Goal: Transaction & Acquisition: Download file/media

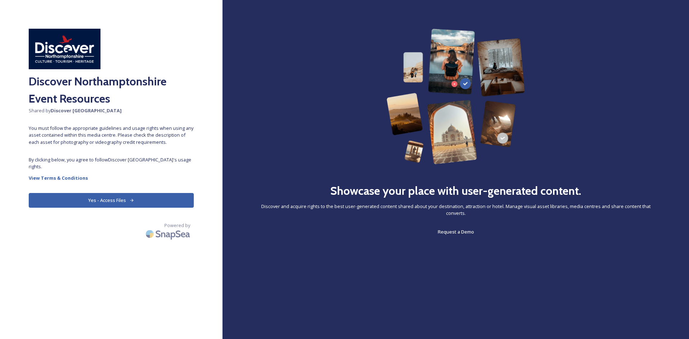
click at [132, 197] on button "Yes - Access Files" at bounding box center [111, 200] width 165 height 15
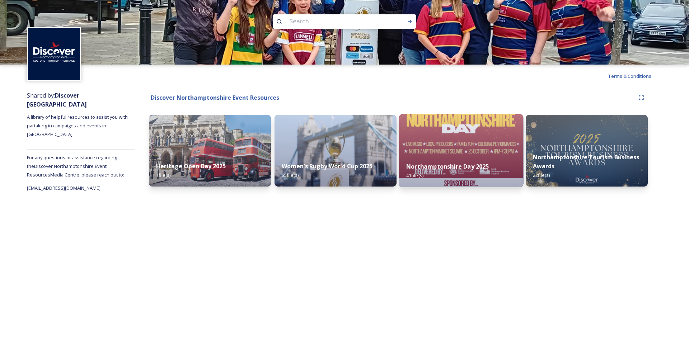
click at [466, 163] on strong "Northamptonshire Day 2025" at bounding box center [447, 167] width 83 height 8
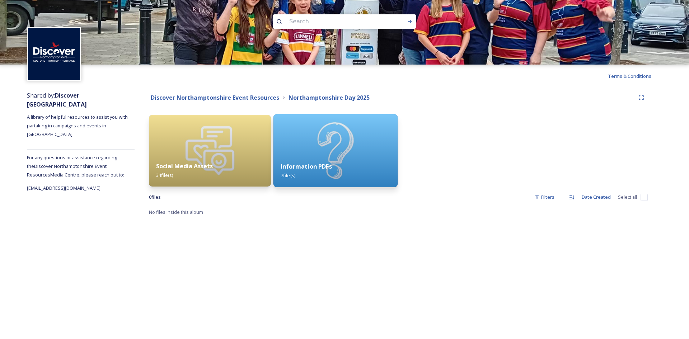
click at [333, 144] on img at bounding box center [335, 150] width 124 height 73
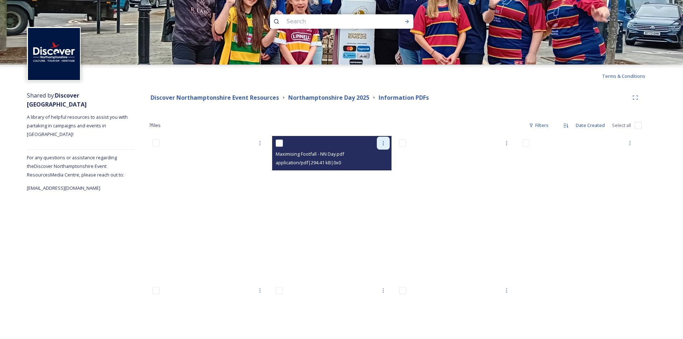
click at [387, 142] on div at bounding box center [383, 143] width 13 height 13
click at [375, 173] on span "Download" at bounding box center [375, 172] width 22 height 7
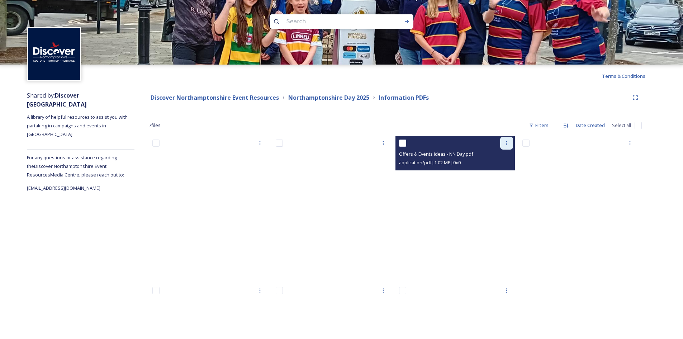
click at [503, 145] on div at bounding box center [506, 143] width 13 height 13
click at [495, 174] on span "Download" at bounding box center [499, 172] width 22 height 7
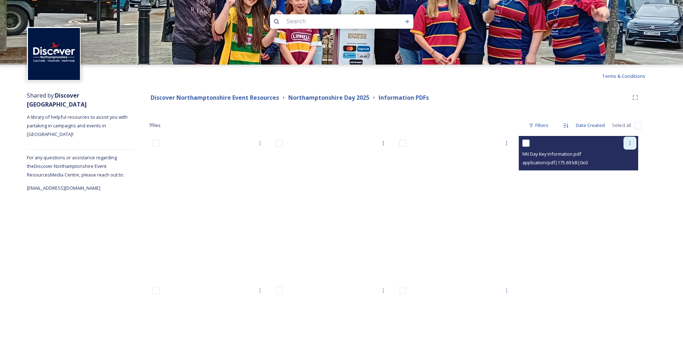
click at [625, 147] on div at bounding box center [630, 143] width 13 height 13
click at [620, 175] on span "Download" at bounding box center [622, 172] width 22 height 7
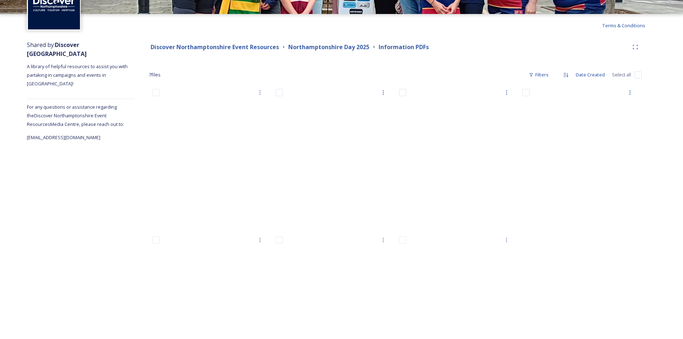
scroll to position [104, 0]
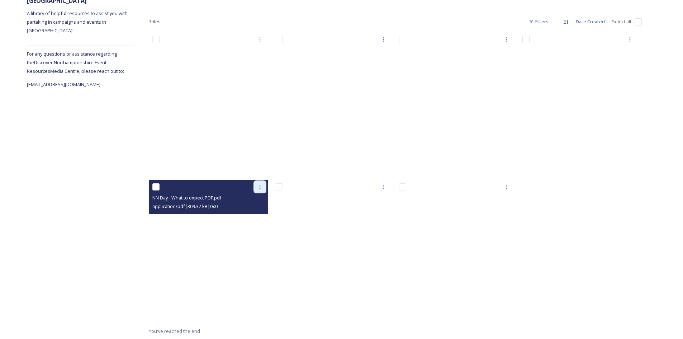
click at [257, 190] on div at bounding box center [260, 186] width 13 height 13
click at [250, 216] on span "Download" at bounding box center [252, 216] width 22 height 7
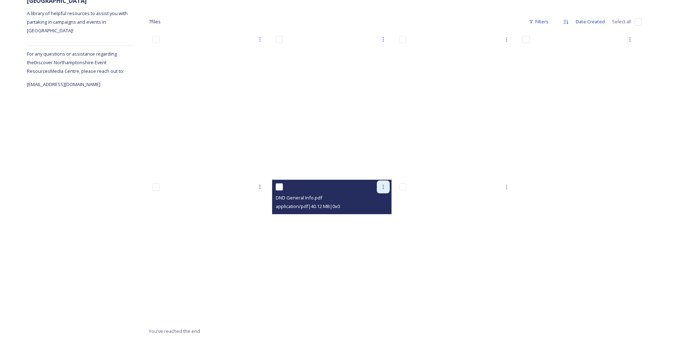
click at [385, 192] on div at bounding box center [383, 186] width 13 height 13
click at [380, 214] on span "Download" at bounding box center [375, 216] width 22 height 7
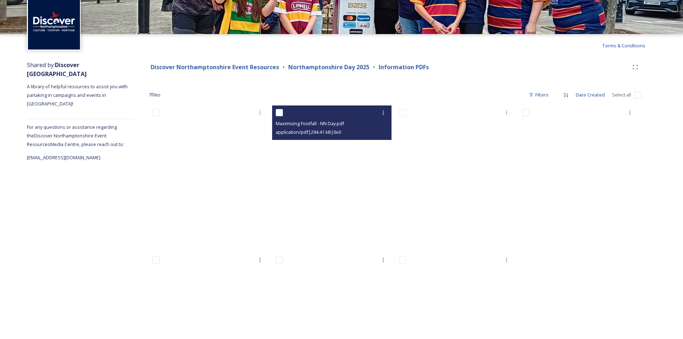
scroll to position [0, 0]
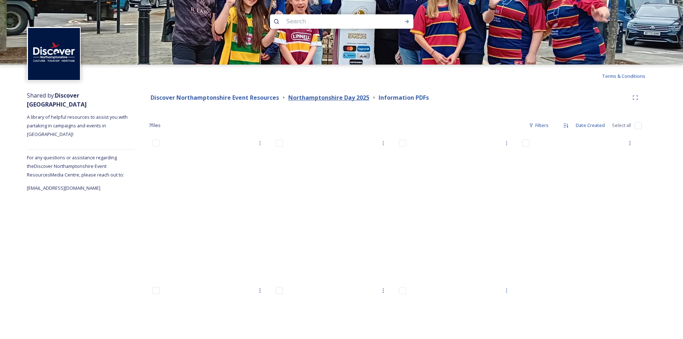
click at [351, 99] on strong "Northamptonshire Day 2025" at bounding box center [328, 98] width 81 height 8
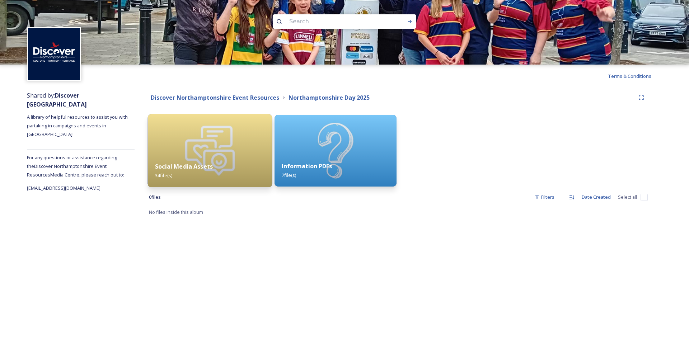
click at [168, 150] on img at bounding box center [210, 150] width 124 height 73
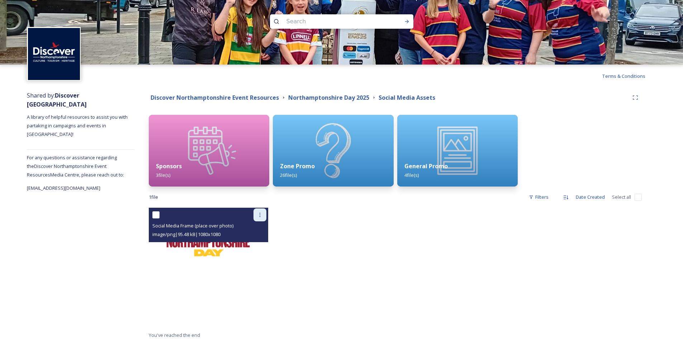
click at [263, 212] on icon at bounding box center [260, 215] width 6 height 6
click at [256, 243] on span "Download" at bounding box center [252, 244] width 22 height 7
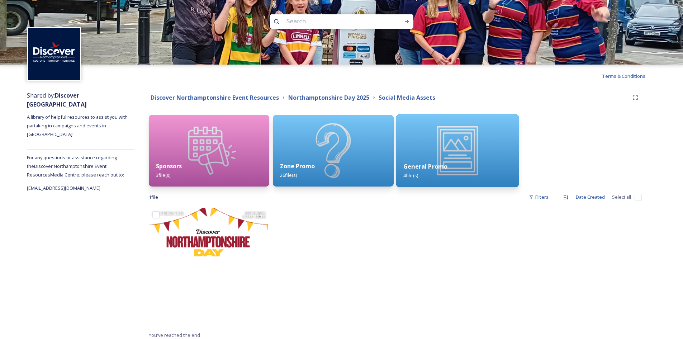
click at [453, 147] on img at bounding box center [457, 150] width 123 height 73
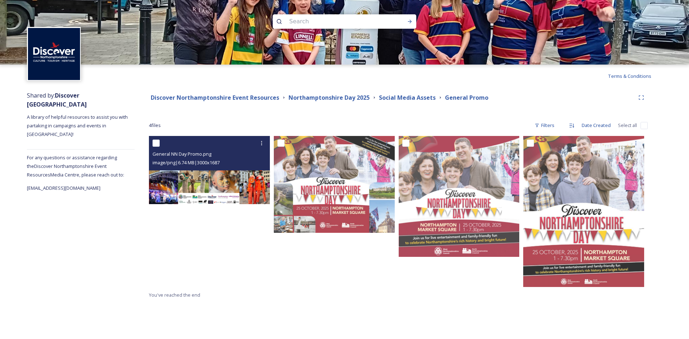
click at [155, 144] on input "checkbox" at bounding box center [155, 143] width 7 height 7
checkbox input "true"
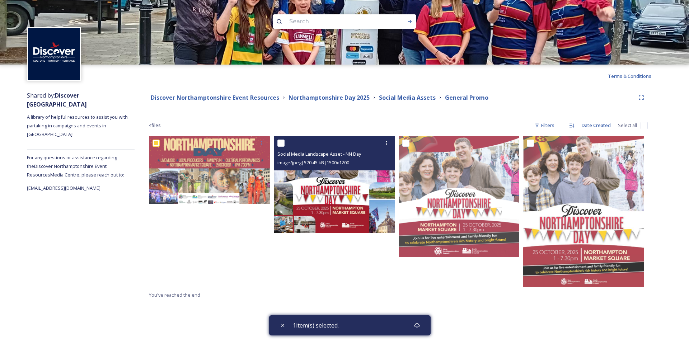
click at [281, 142] on input "checkbox" at bounding box center [280, 143] width 7 height 7
checkbox input "true"
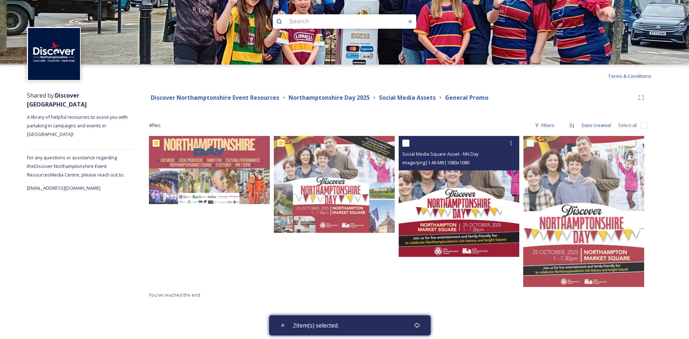
click at [406, 144] on input "checkbox" at bounding box center [405, 143] width 7 height 7
checkbox input "true"
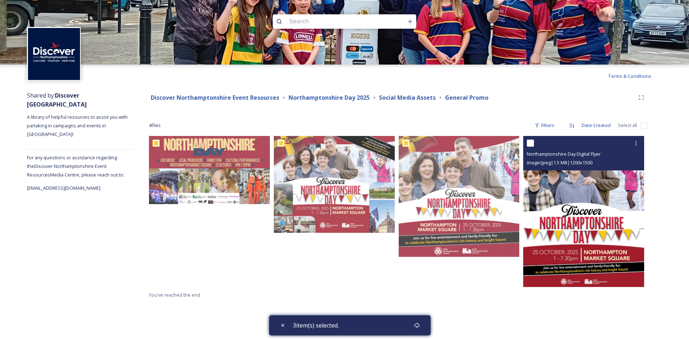
click at [527, 144] on input "checkbox" at bounding box center [530, 143] width 7 height 7
checkbox input "true"
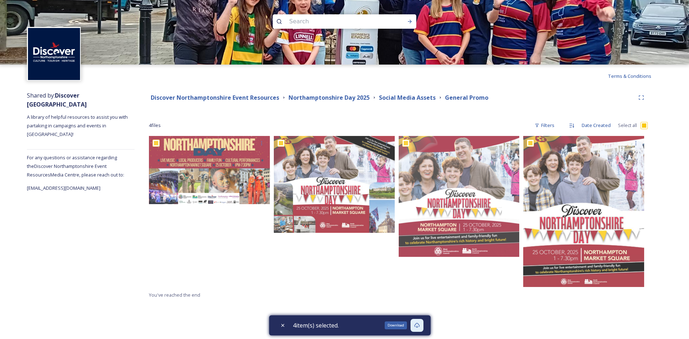
click at [418, 327] on icon at bounding box center [417, 326] width 6 height 6
click at [418, 101] on strong "Social Media Assets" at bounding box center [407, 98] width 57 height 8
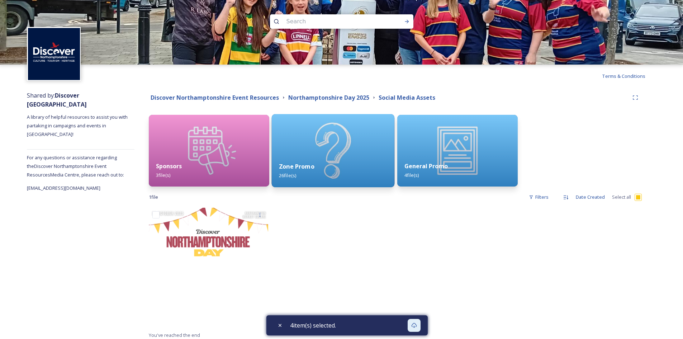
click at [320, 151] on img at bounding box center [333, 150] width 123 height 73
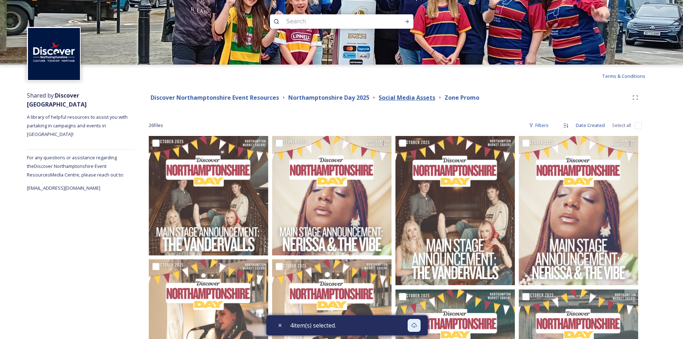
click at [386, 100] on strong "Social Media Assets" at bounding box center [407, 98] width 57 height 8
checkbox input "true"
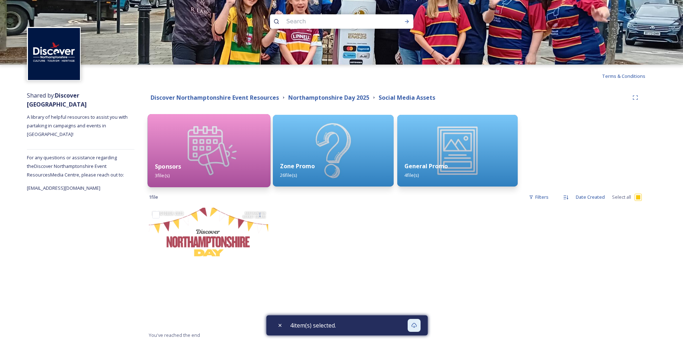
click at [208, 166] on div "Sponsors 3 file(s)" at bounding box center [209, 171] width 123 height 33
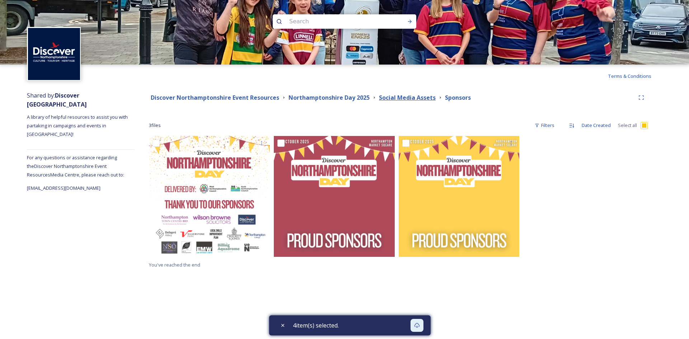
click at [389, 97] on strong "Social Media Assets" at bounding box center [407, 98] width 57 height 8
